Goal: Communication & Community: Answer question/provide support

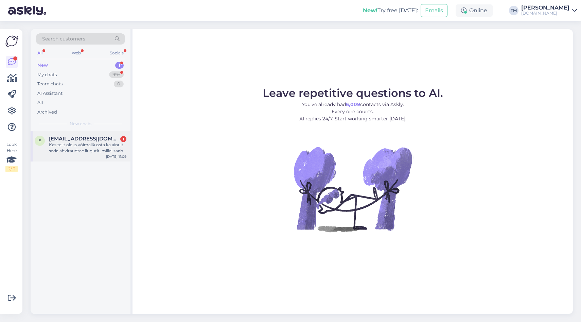
click at [88, 159] on div "e [PERSON_NAME][EMAIL_ADDRESS][DOMAIN_NAME] 1 Kas teilt oleks võimalik osta ka …" at bounding box center [81, 146] width 100 height 31
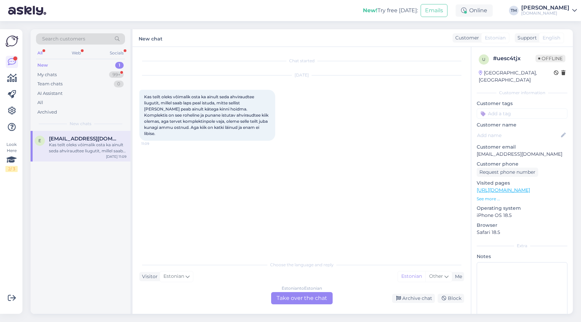
click at [296, 299] on div "Estonian to Estonian Take over the chat" at bounding box center [301, 298] width 61 height 12
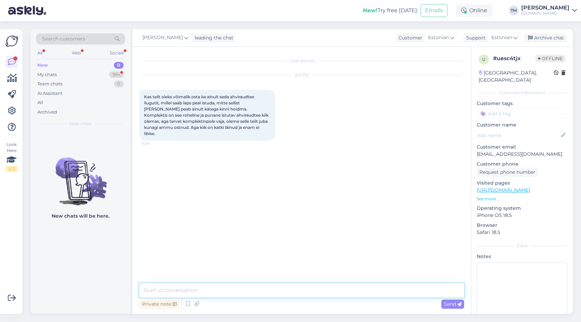
click at [282, 291] on textarea at bounding box center [301, 290] width 325 height 14
drag, startPoint x: 539, startPoint y: 148, endPoint x: 476, endPoint y: 148, distance: 62.8
click at [476, 148] on div "u # uesc4tjx Offline [GEOGRAPHIC_DATA], [GEOGRAPHIC_DATA] Customer information …" at bounding box center [522, 190] width 102 height 286
copy p "[EMAIL_ADDRESS][DOMAIN_NAME]"
click at [185, 291] on textarea "Tere!" at bounding box center [301, 290] width 325 height 14
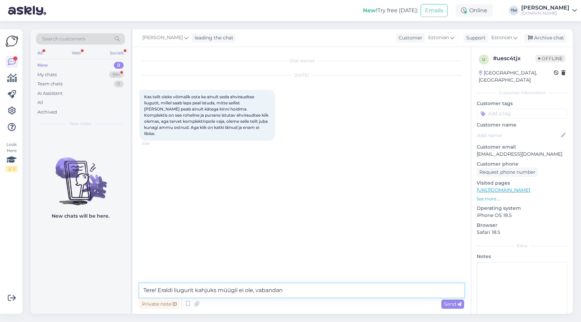
type textarea "Tere! Eraldi liugurit kahjuks müügil ei ole, vabandan!"
